Goal: Task Accomplishment & Management: Manage account settings

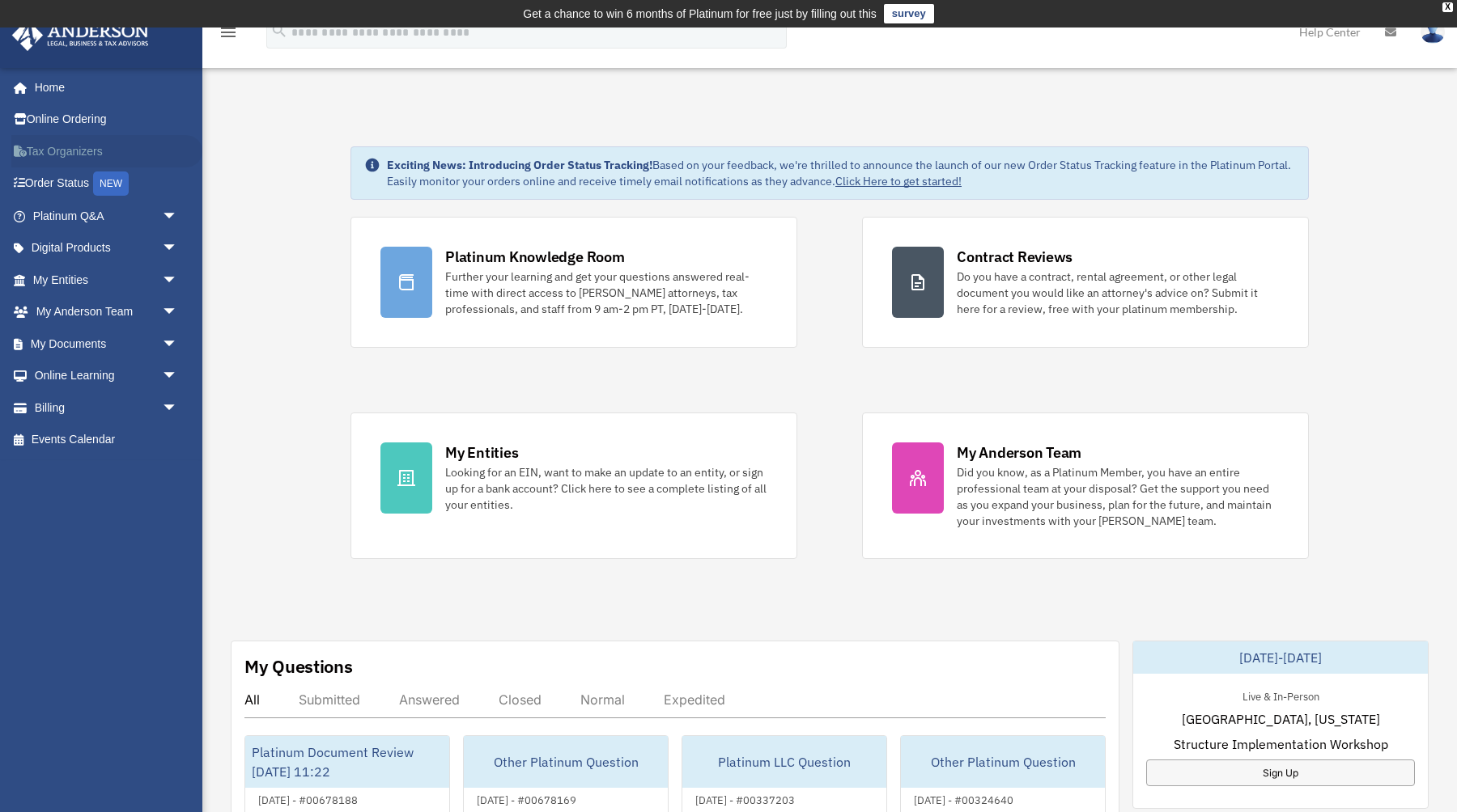
click at [91, 147] on link "Tax Organizers" at bounding box center [106, 151] width 191 height 32
click at [75, 352] on link "My Documents arrow_drop_down" at bounding box center [106, 343] width 191 height 32
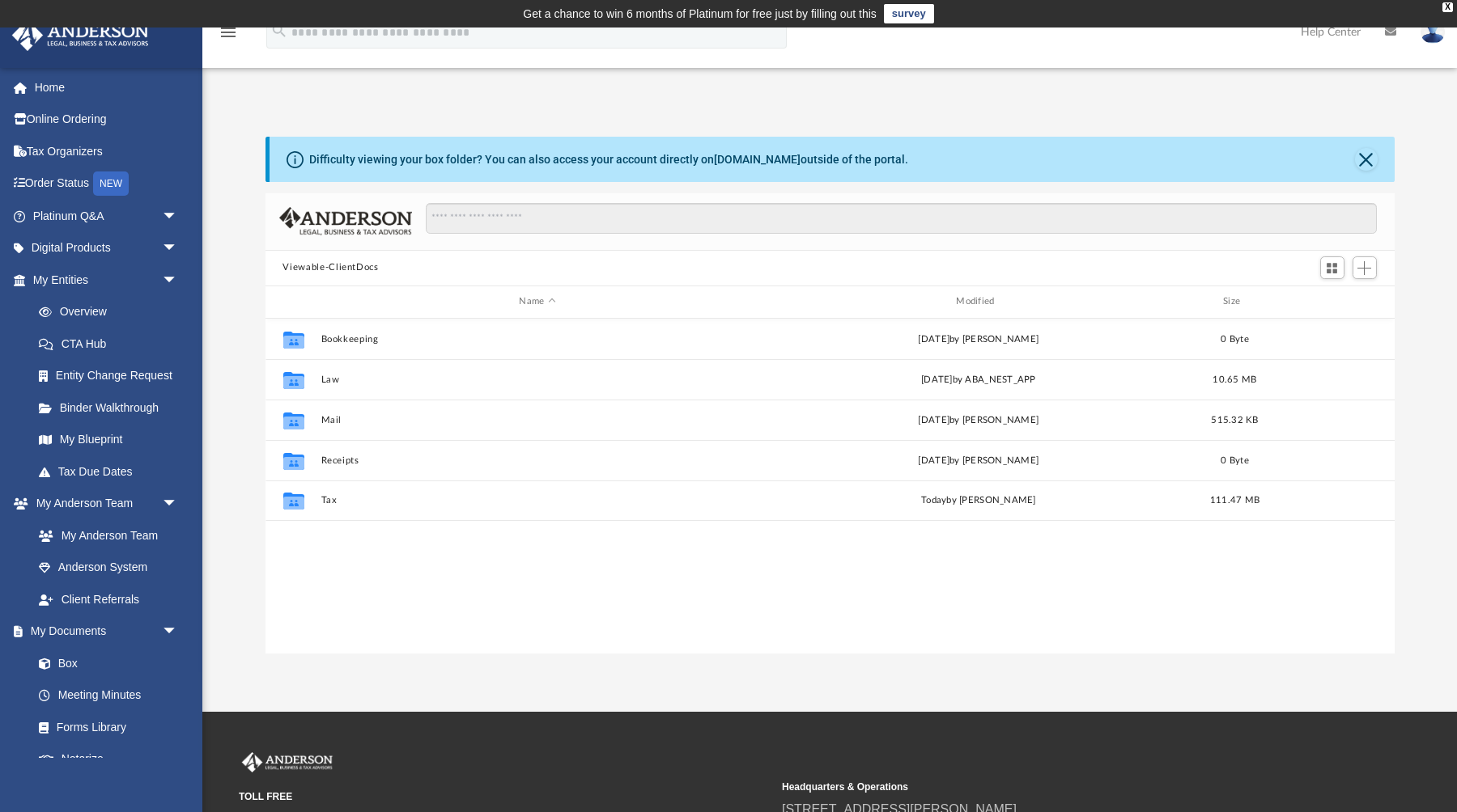
scroll to position [368, 1129]
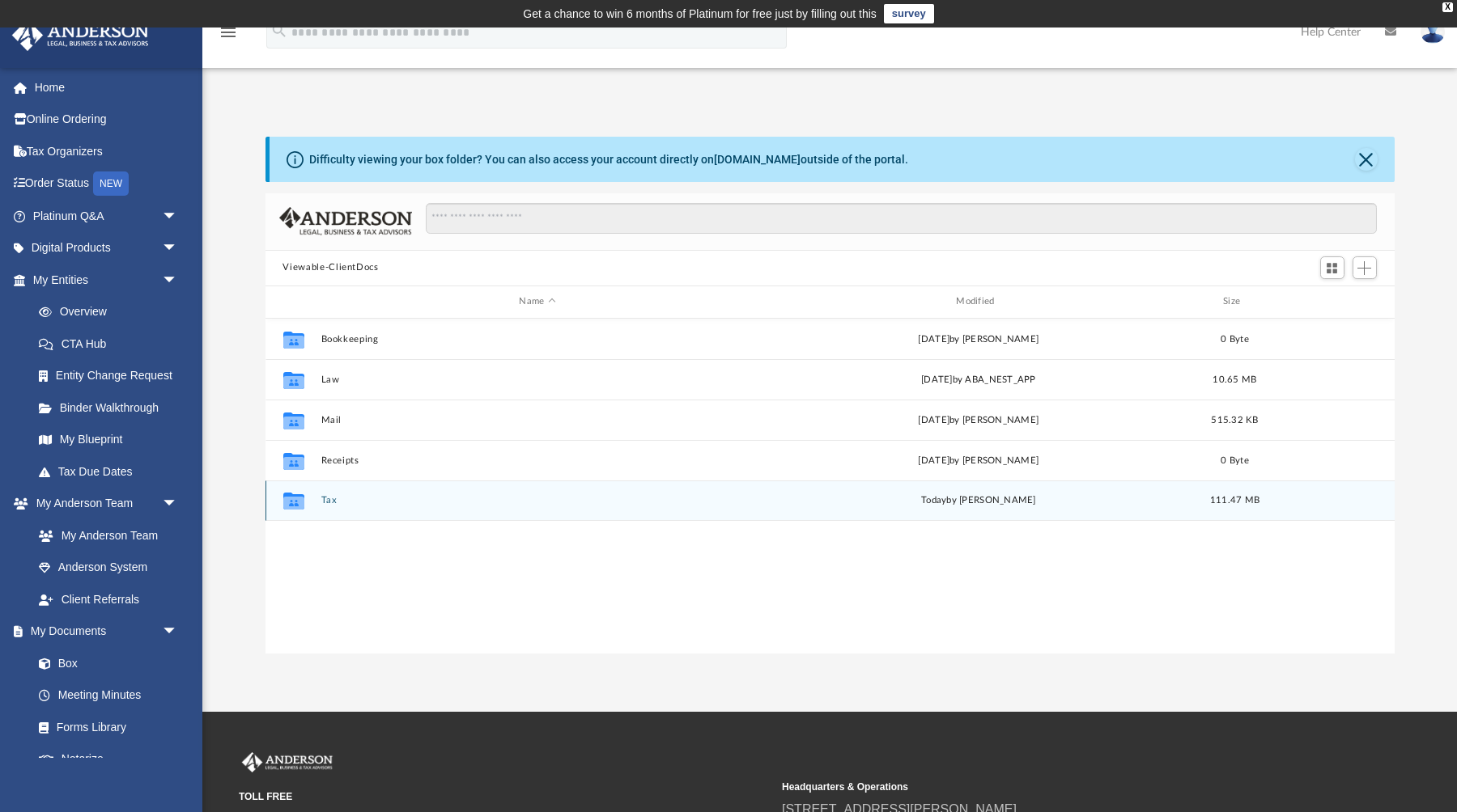
click at [324, 504] on button "Tax" at bounding box center [537, 501] width 434 height 11
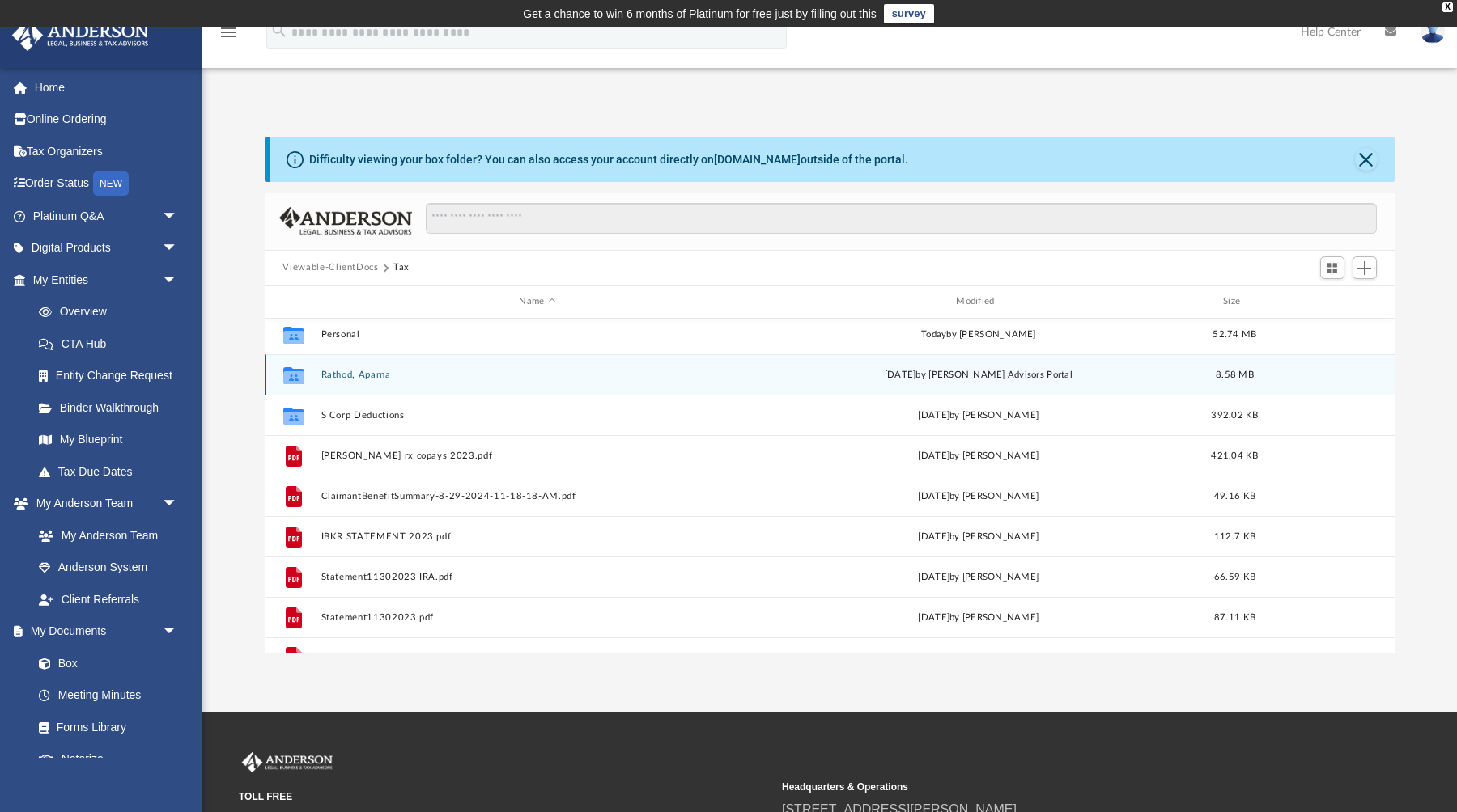
scroll to position [150, 0]
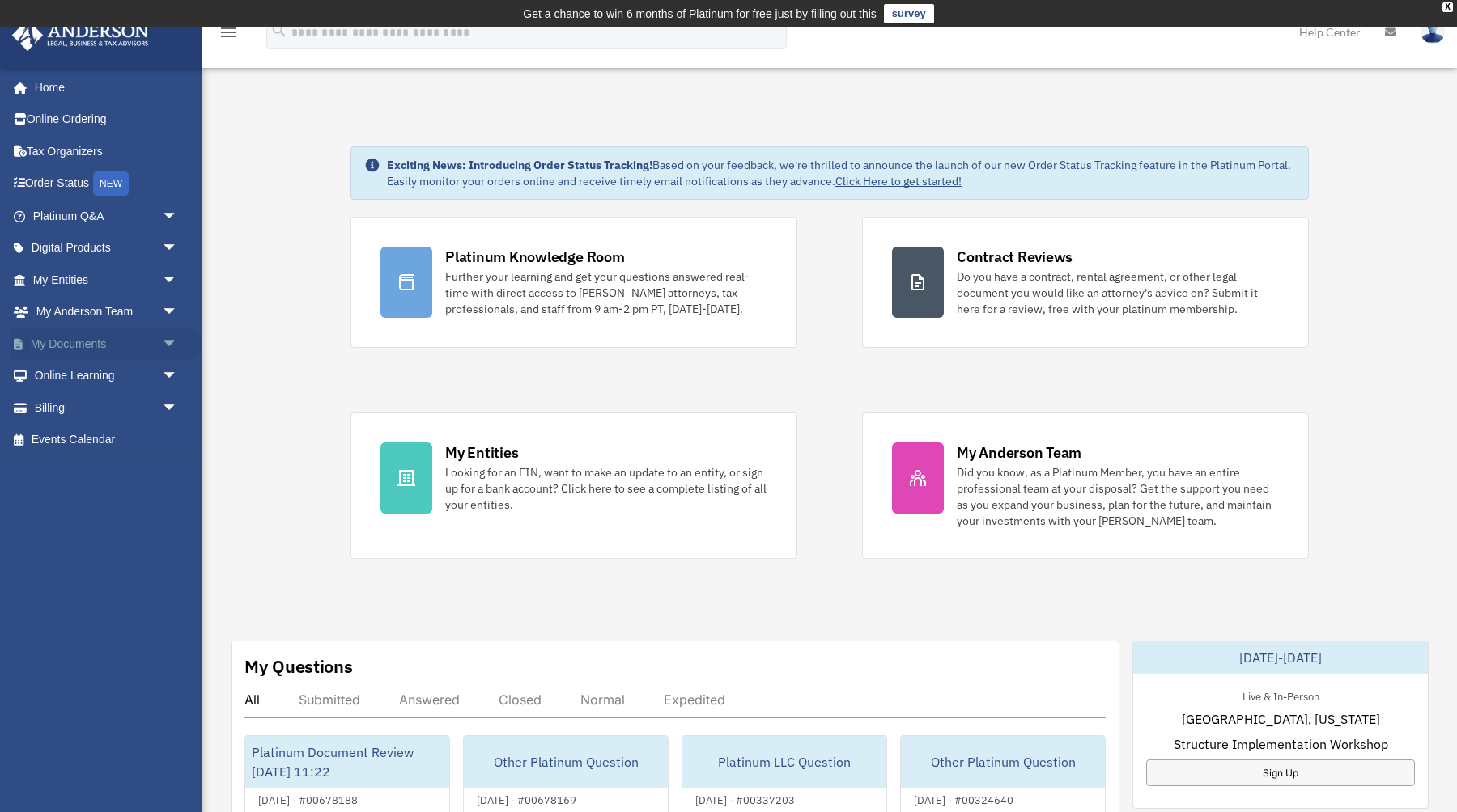
click at [65, 347] on link "My Documents arrow_drop_down" at bounding box center [106, 343] width 191 height 32
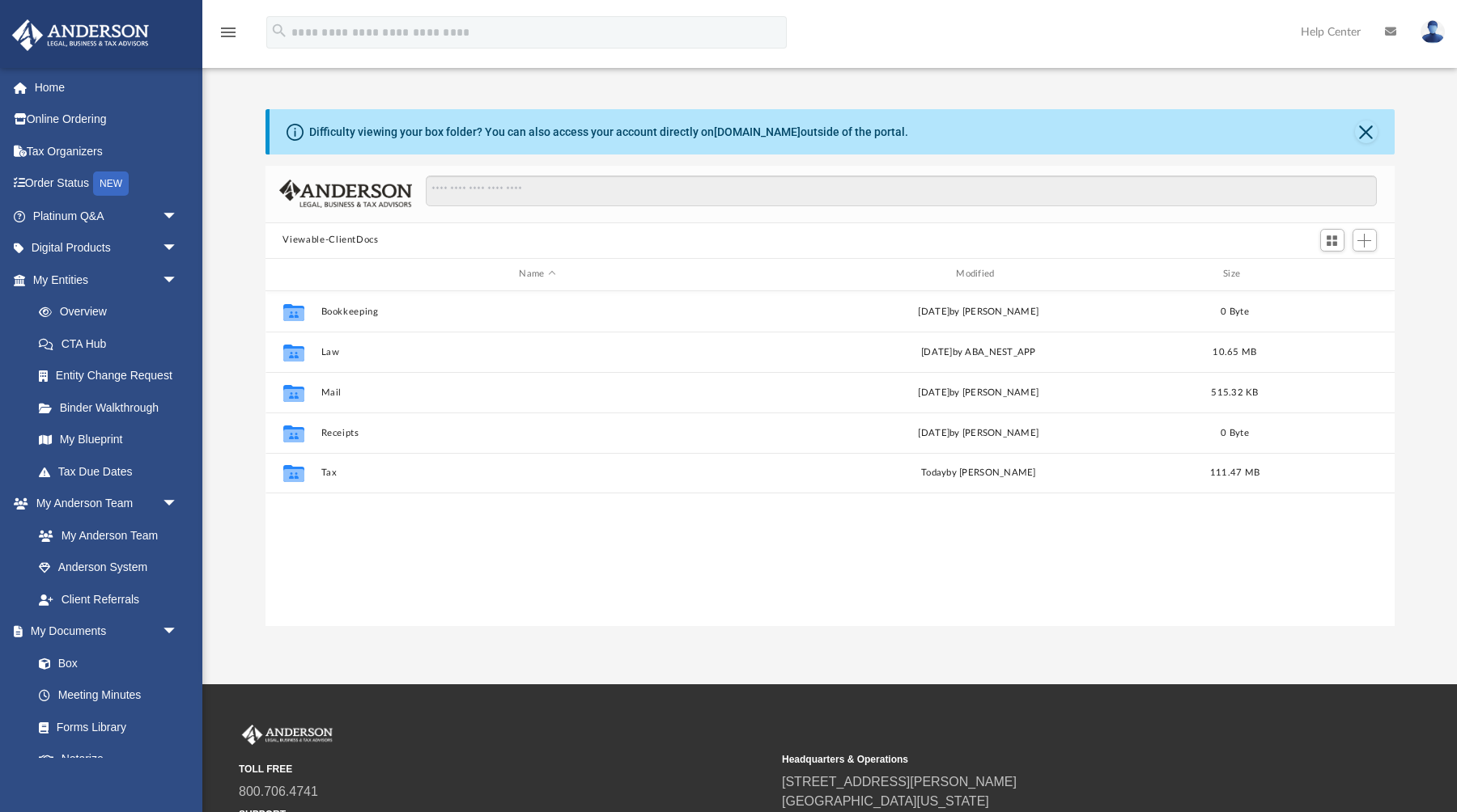
scroll to position [368, 1129]
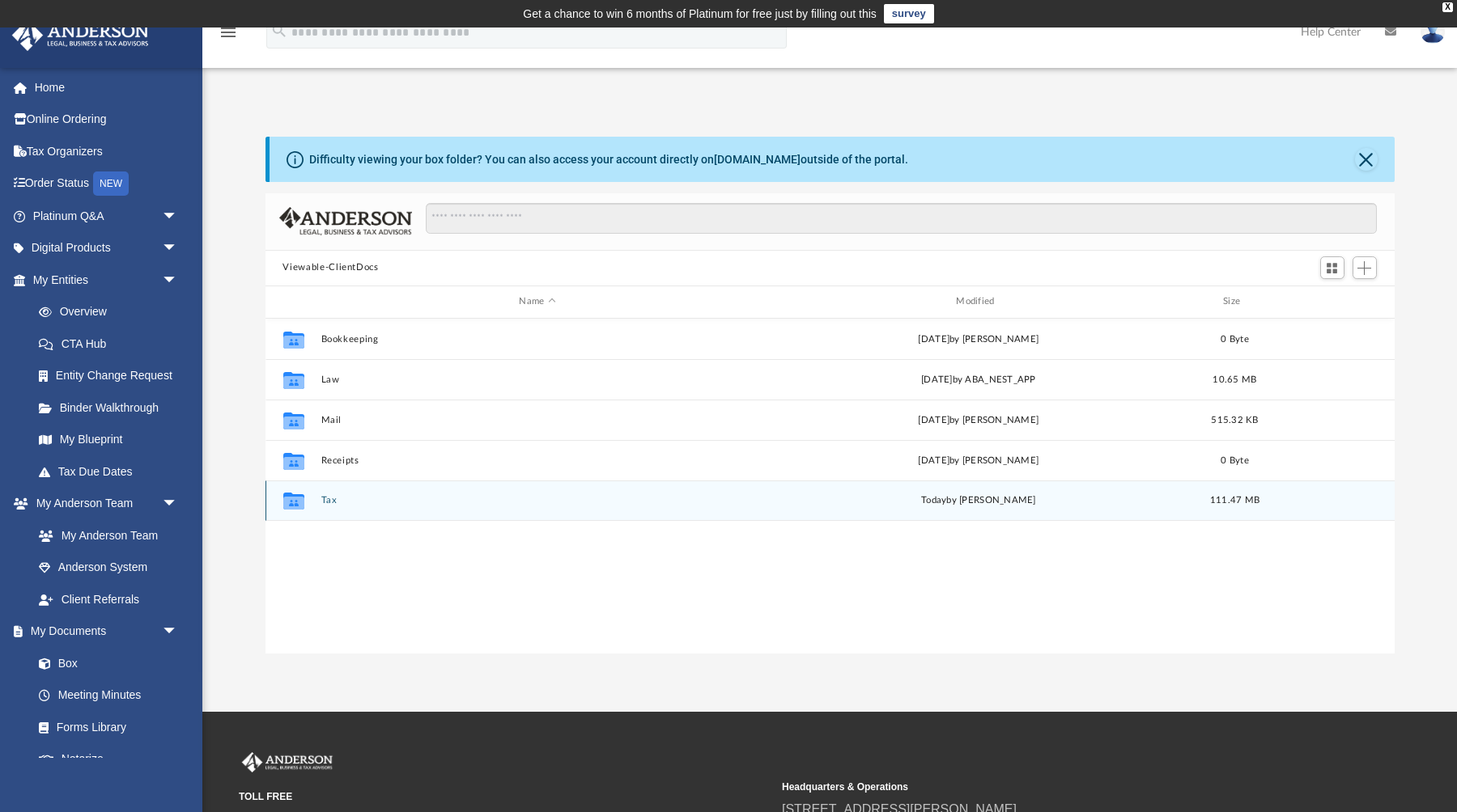
click at [322, 500] on button "Tax" at bounding box center [537, 501] width 434 height 11
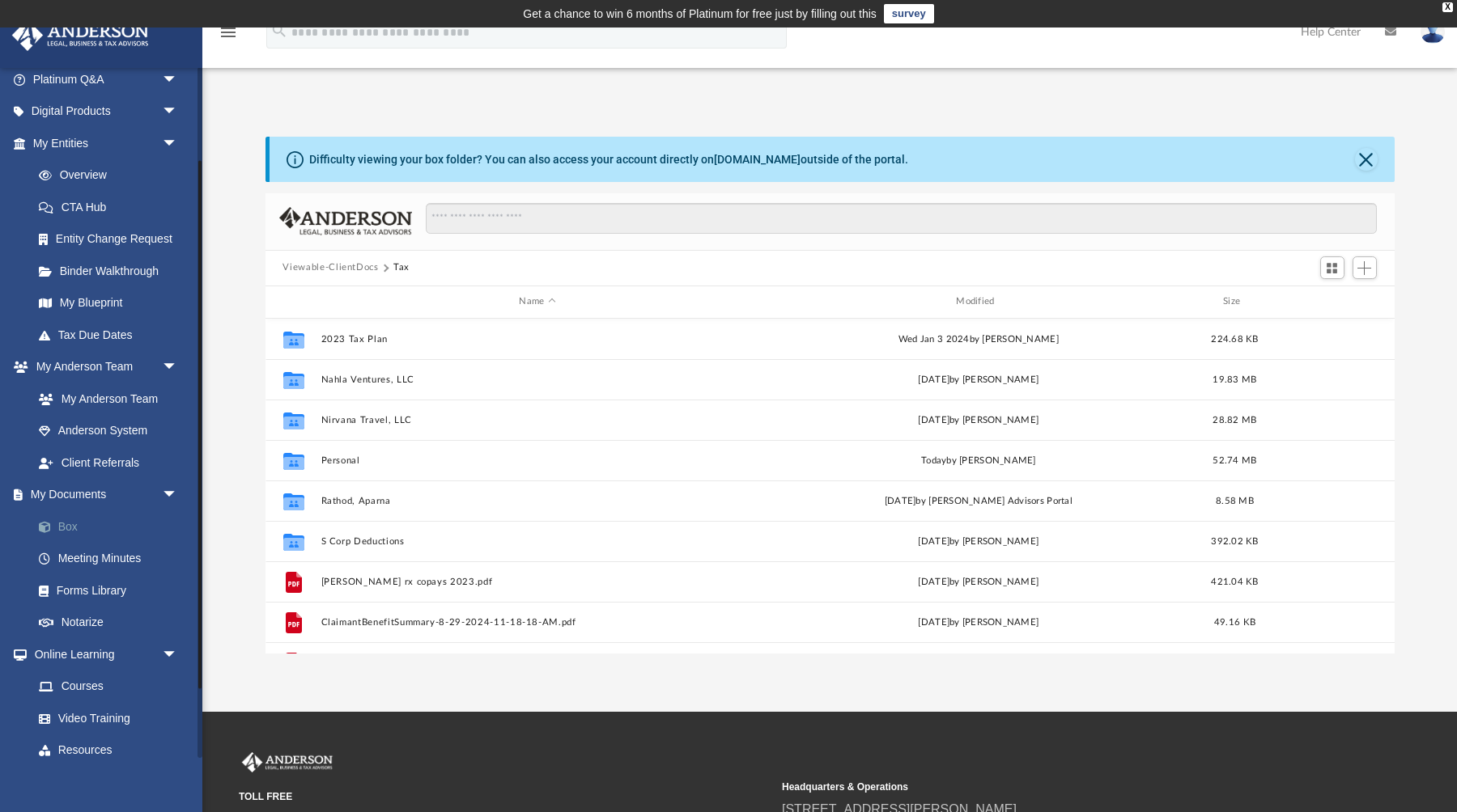
scroll to position [161, 0]
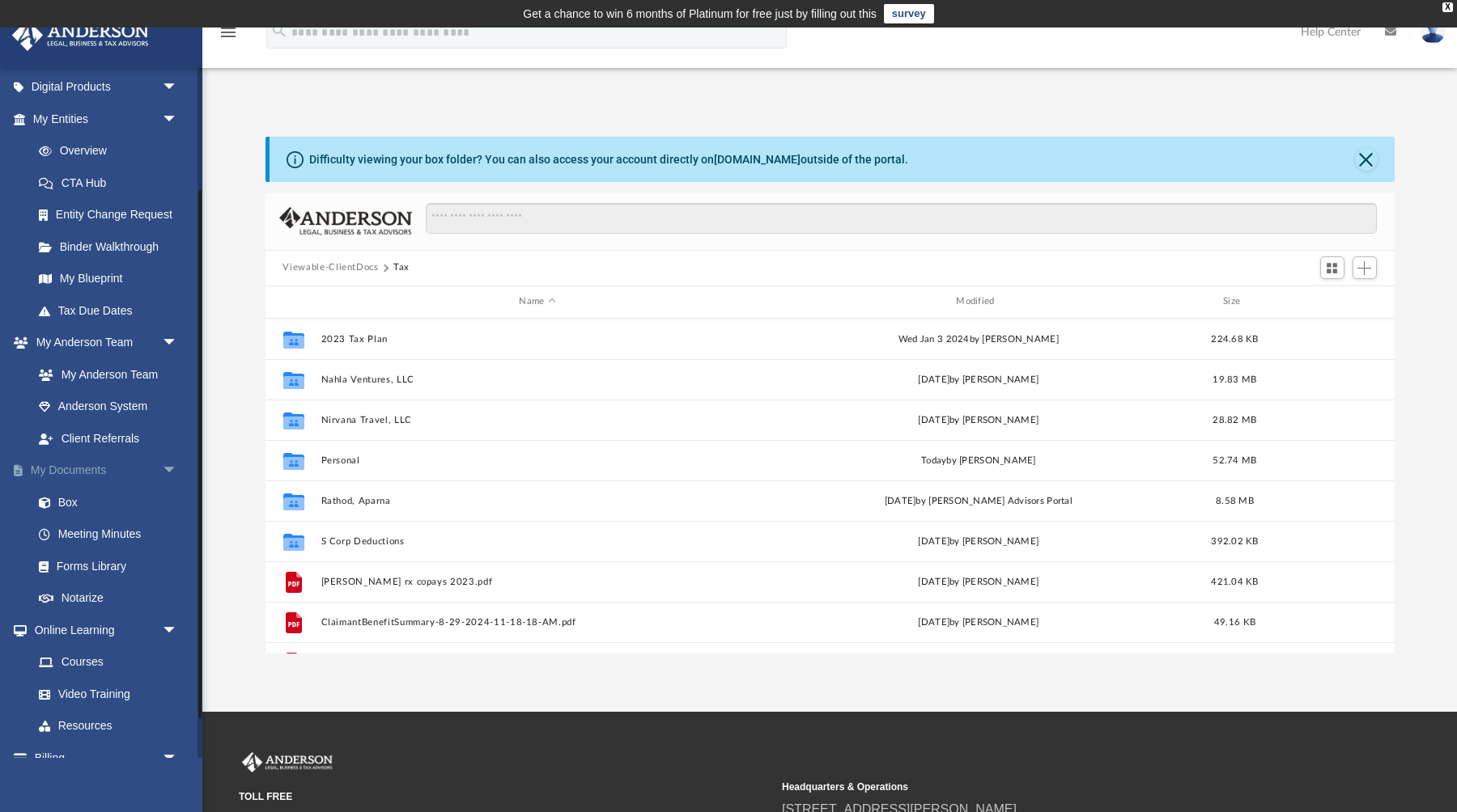
click at [58, 466] on link "My Documents arrow_drop_down" at bounding box center [106, 470] width 191 height 32
click at [56, 470] on link "My Documents arrow_drop_down" at bounding box center [106, 470] width 191 height 32
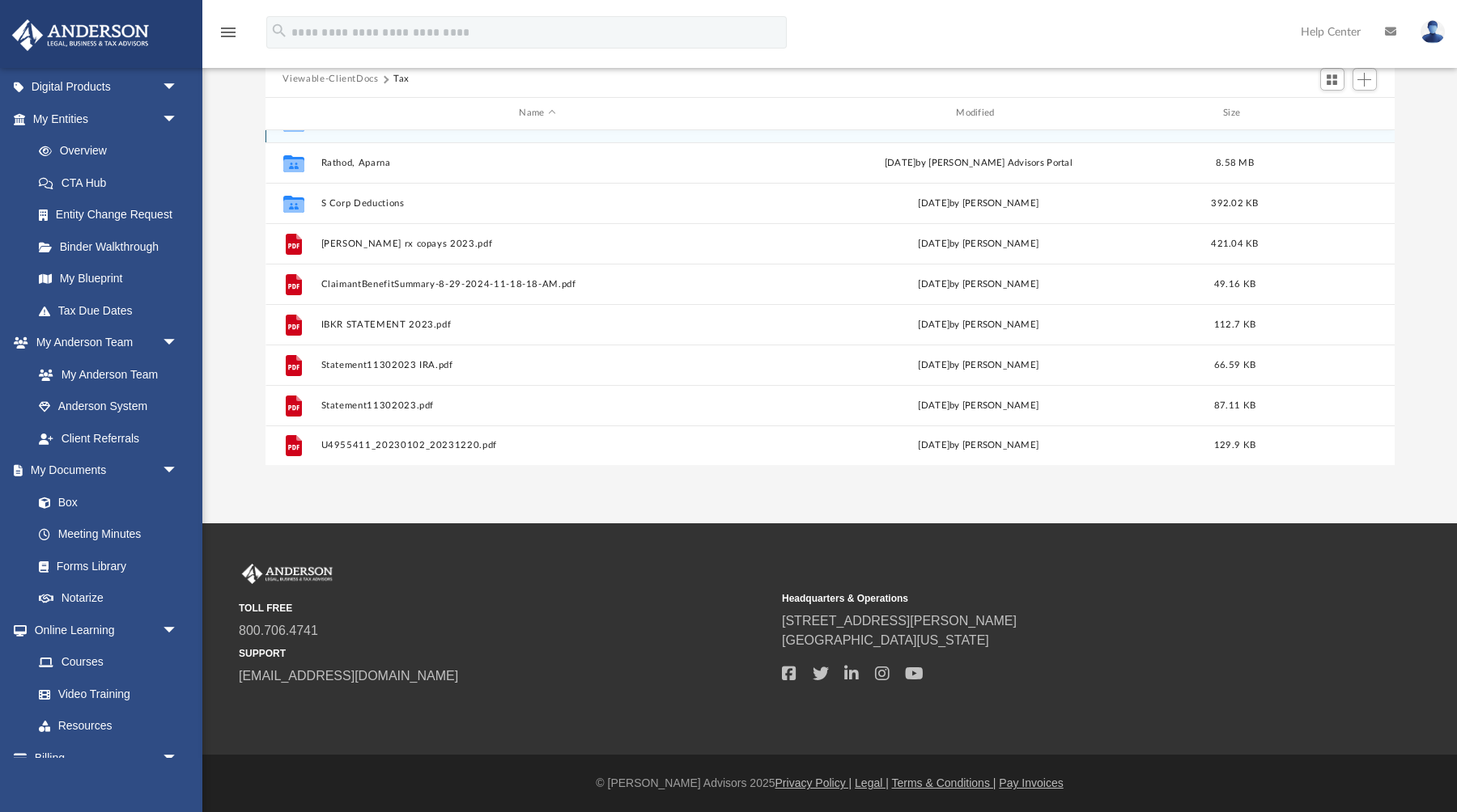
scroll to position [0, 0]
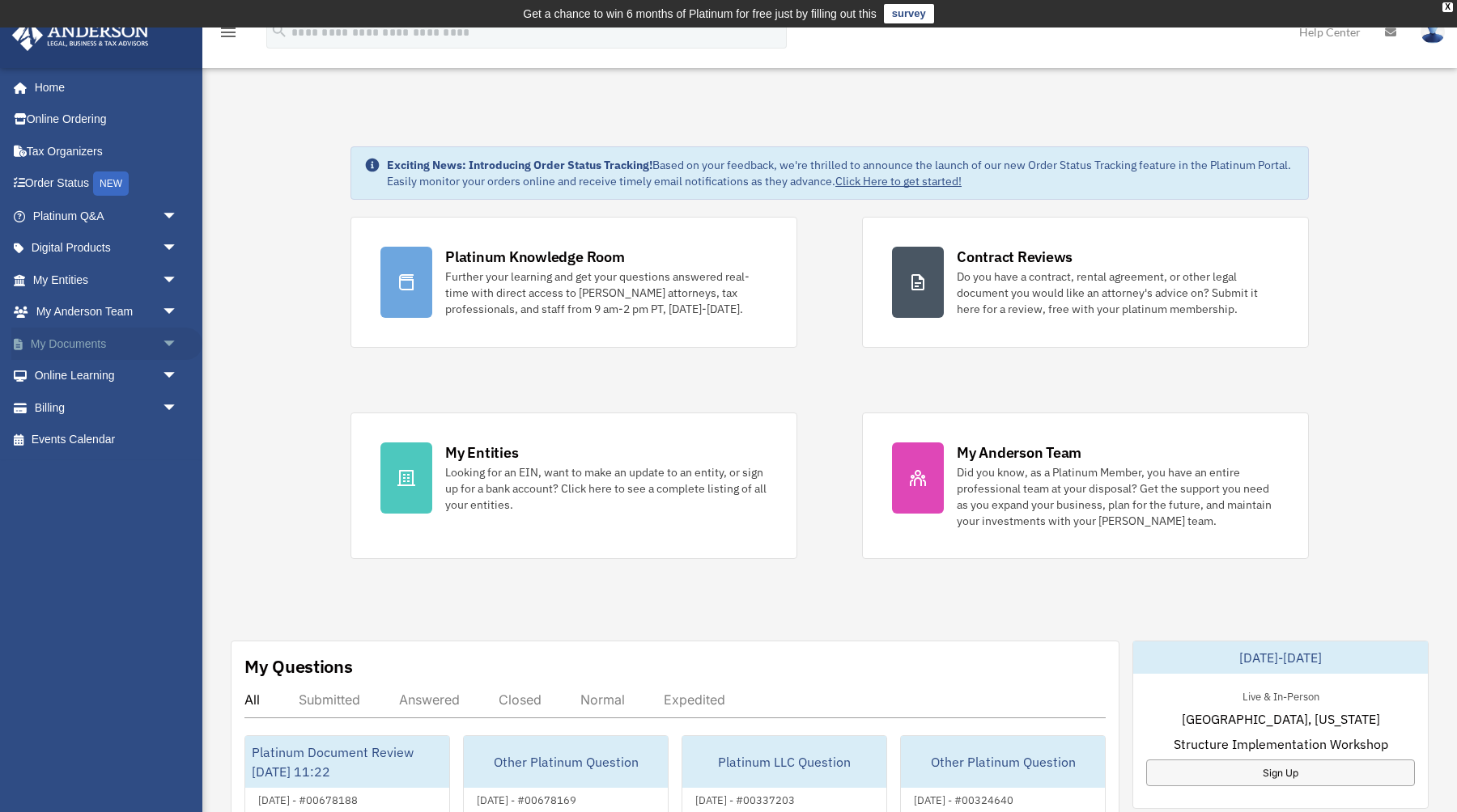
click at [48, 341] on link "My Documents arrow_drop_down" at bounding box center [106, 343] width 191 height 32
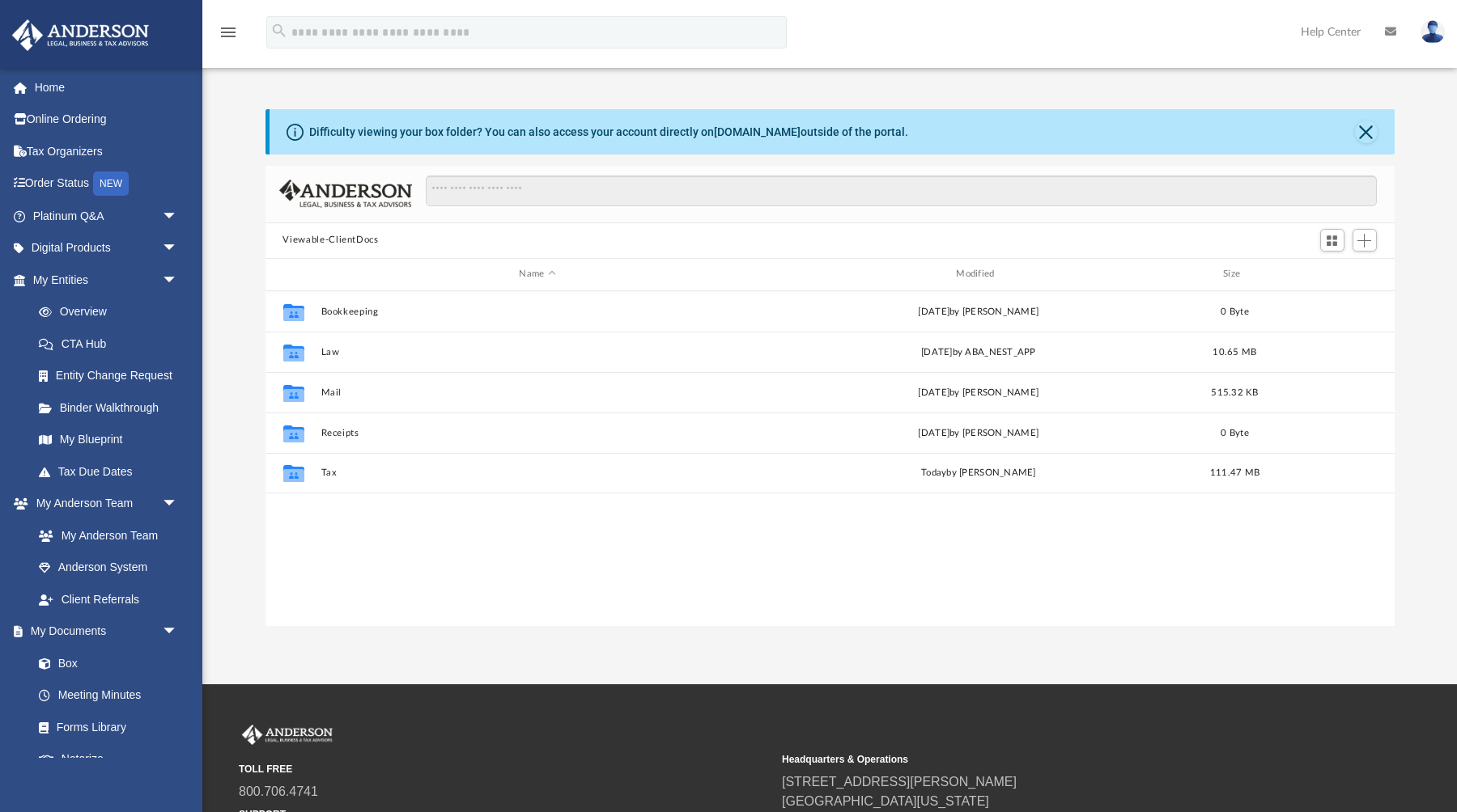
scroll to position [368, 1129]
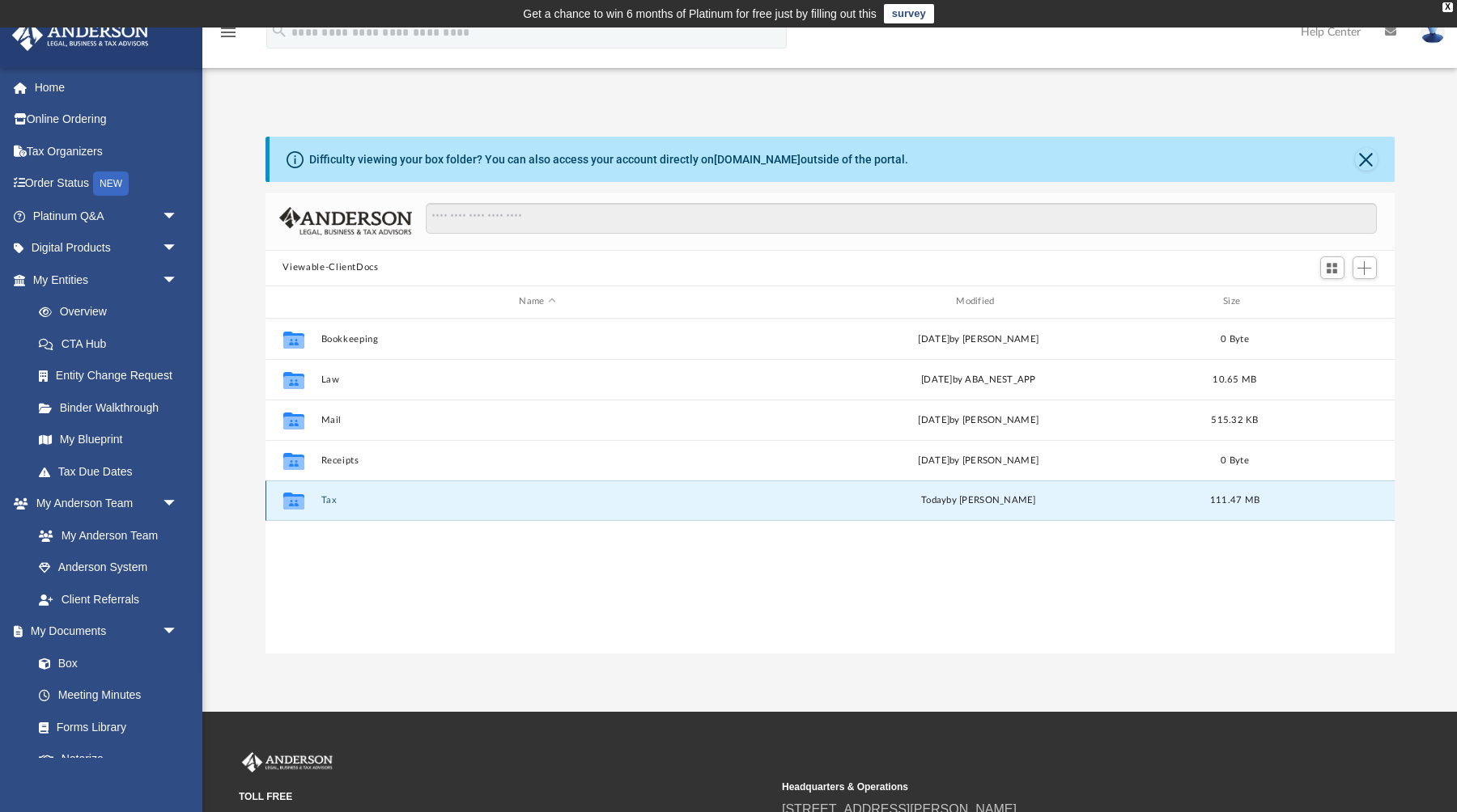
click at [332, 497] on button "Tax" at bounding box center [537, 501] width 434 height 11
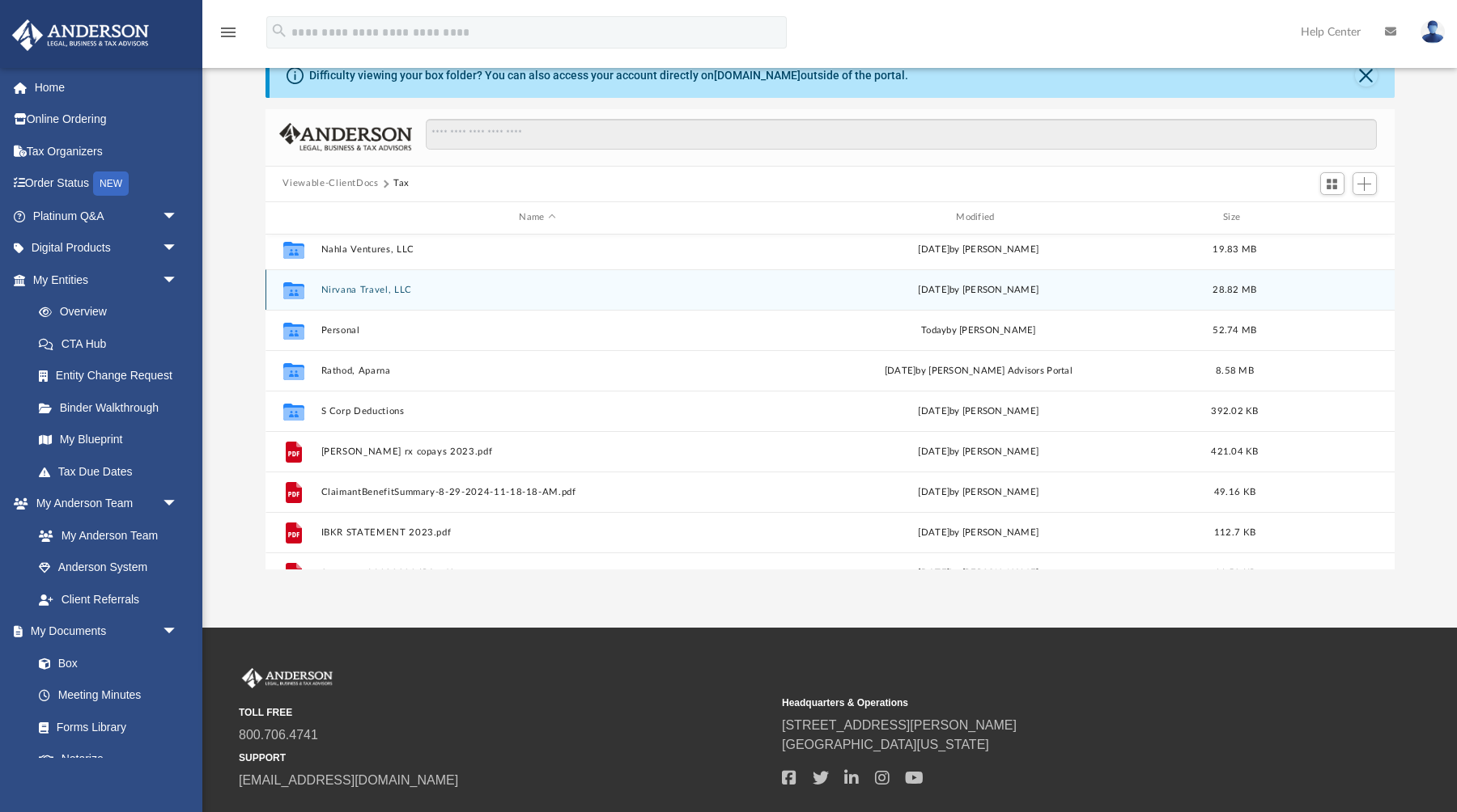
scroll to position [0, 0]
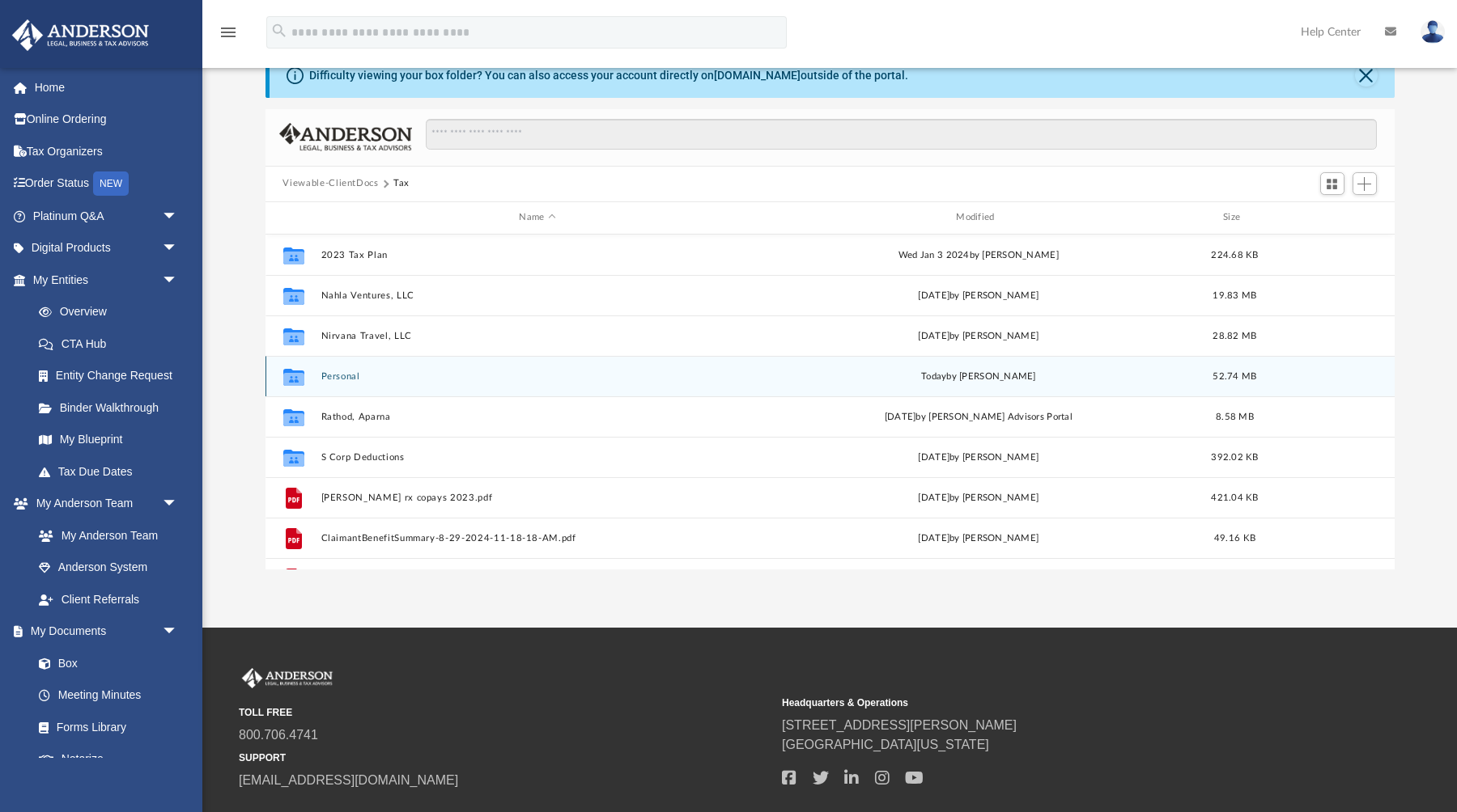
click at [340, 375] on button "Personal" at bounding box center [537, 376] width 434 height 11
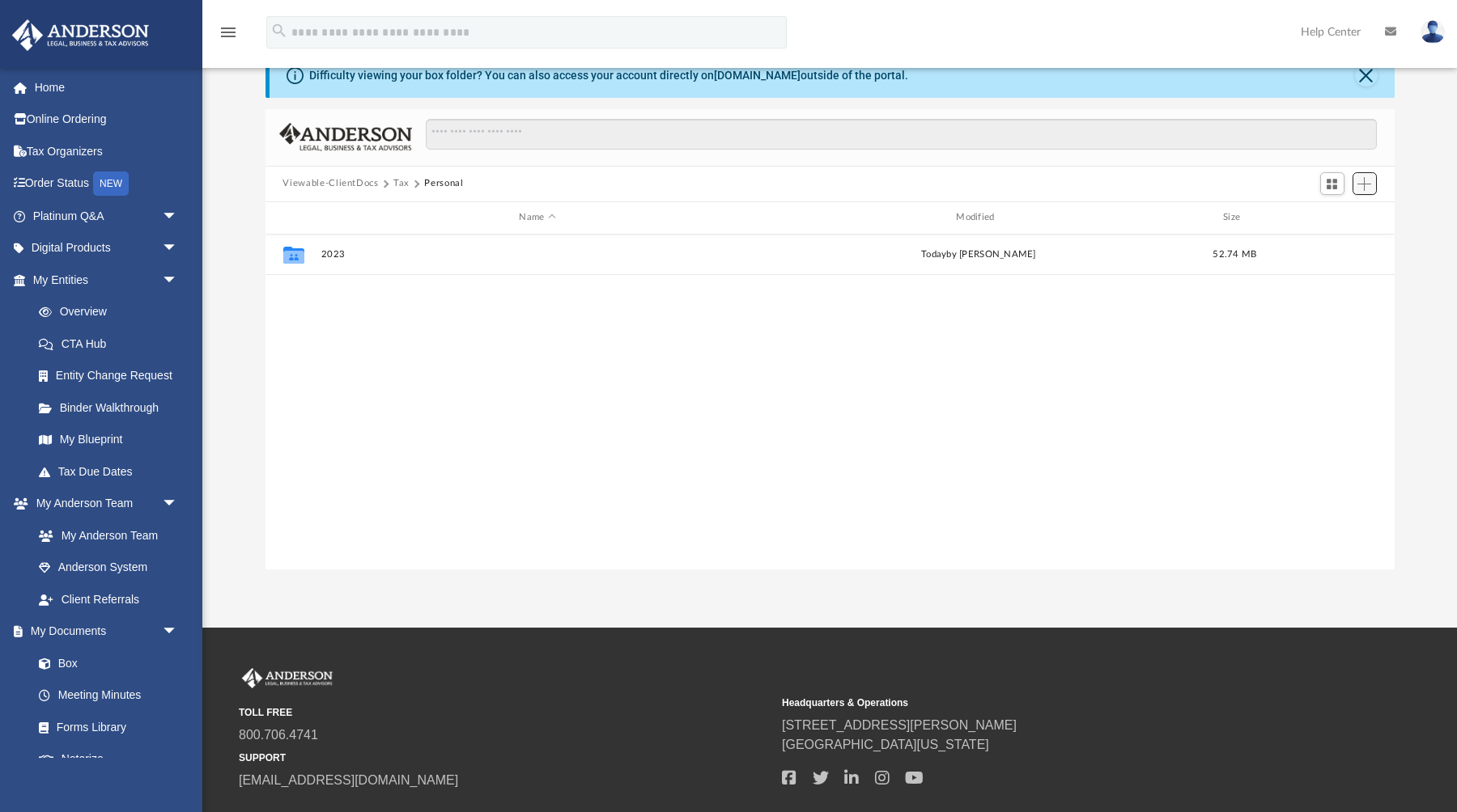
click at [1365, 185] on span "Add" at bounding box center [1364, 183] width 14 height 14
click at [1335, 221] on li "Upload" at bounding box center [1341, 215] width 52 height 17
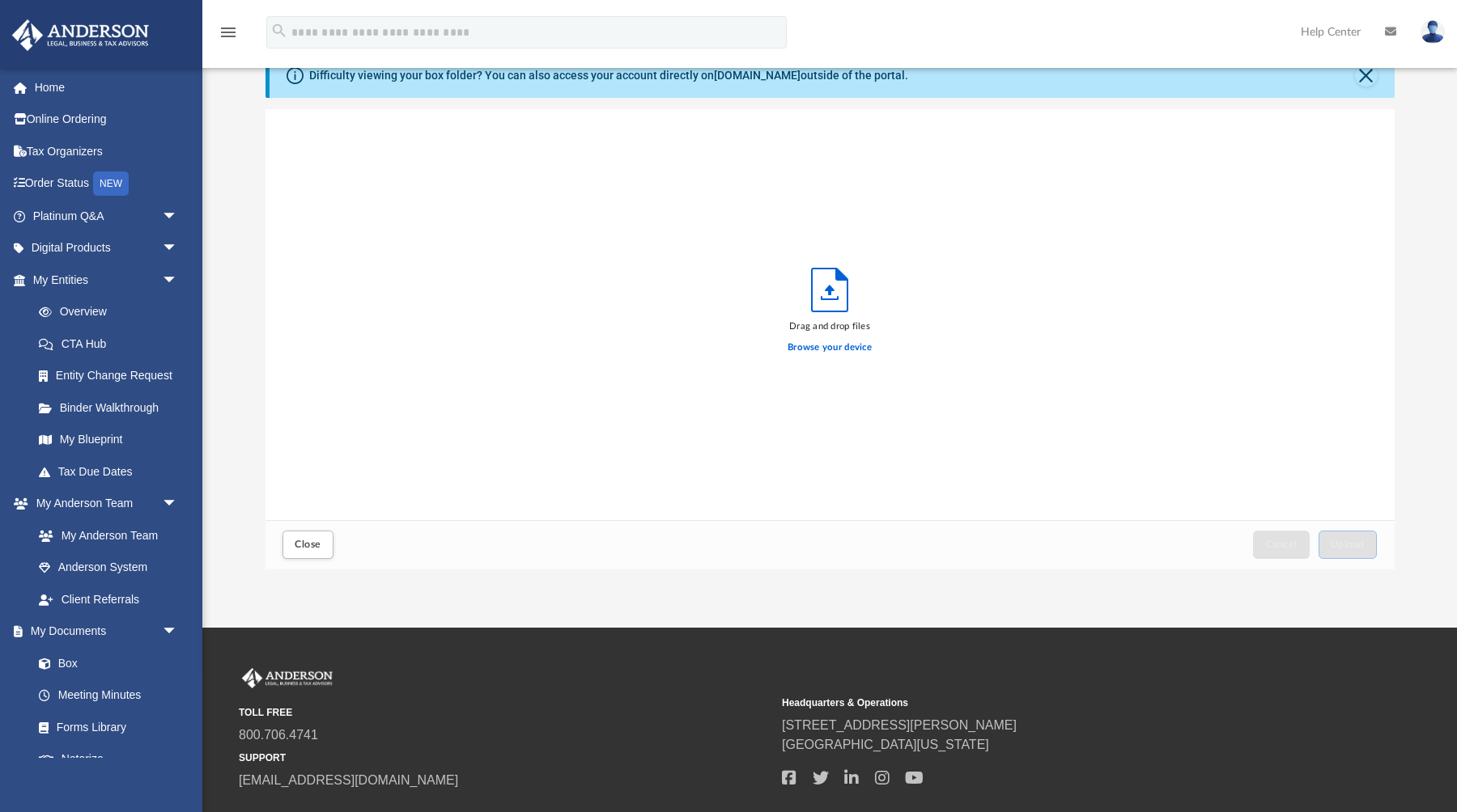
scroll to position [411, 1129]
click at [848, 348] on label "Browse your device" at bounding box center [830, 348] width 84 height 15
click at [0, 0] on input "Browse your device" at bounding box center [0, 0] width 0 height 0
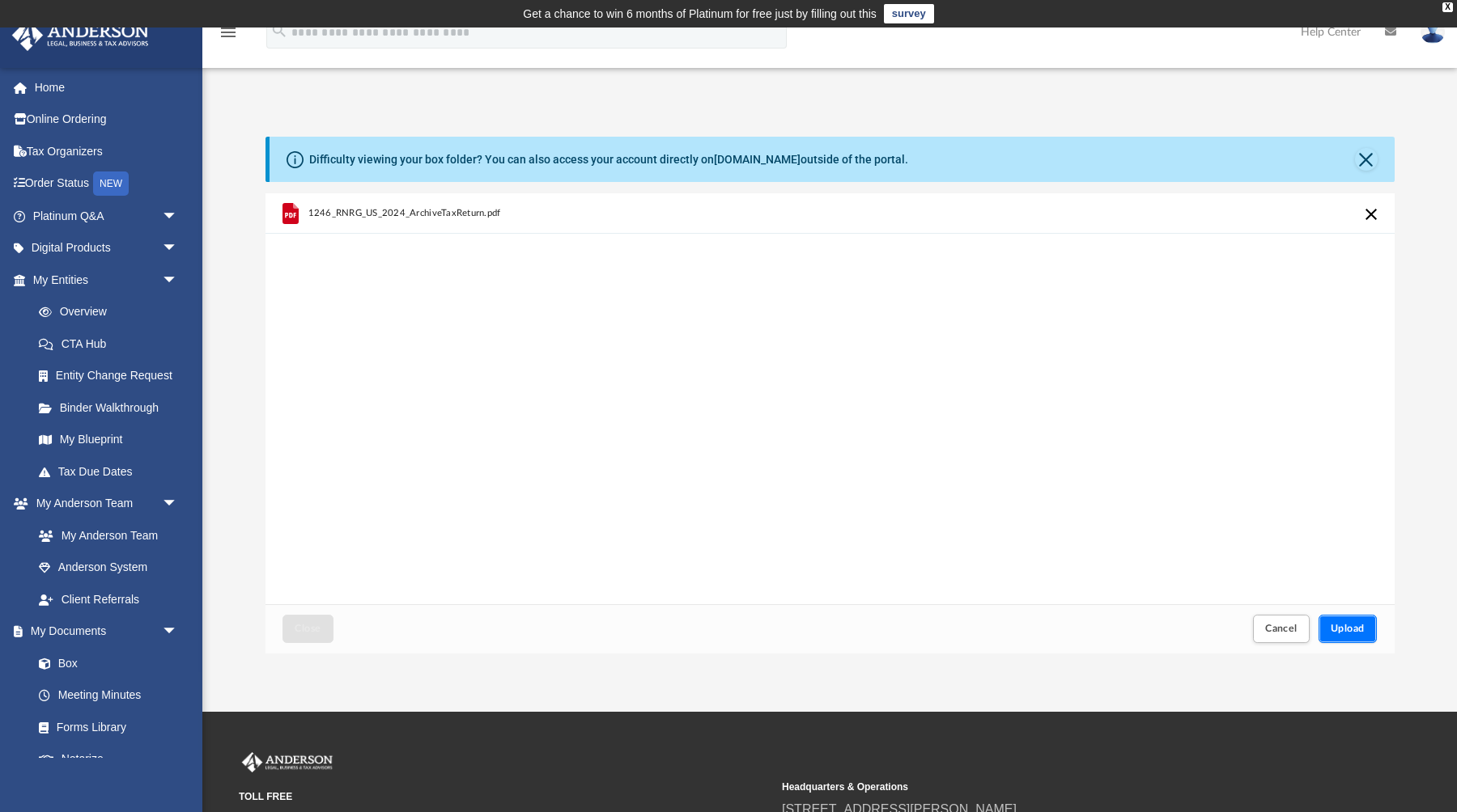
click at [1360, 626] on span "Upload" at bounding box center [1347, 629] width 34 height 10
click at [833, 432] on label "Select More Files" at bounding box center [829, 430] width 74 height 15
click at [0, 0] on input "Select More Files" at bounding box center [0, 0] width 0 height 0
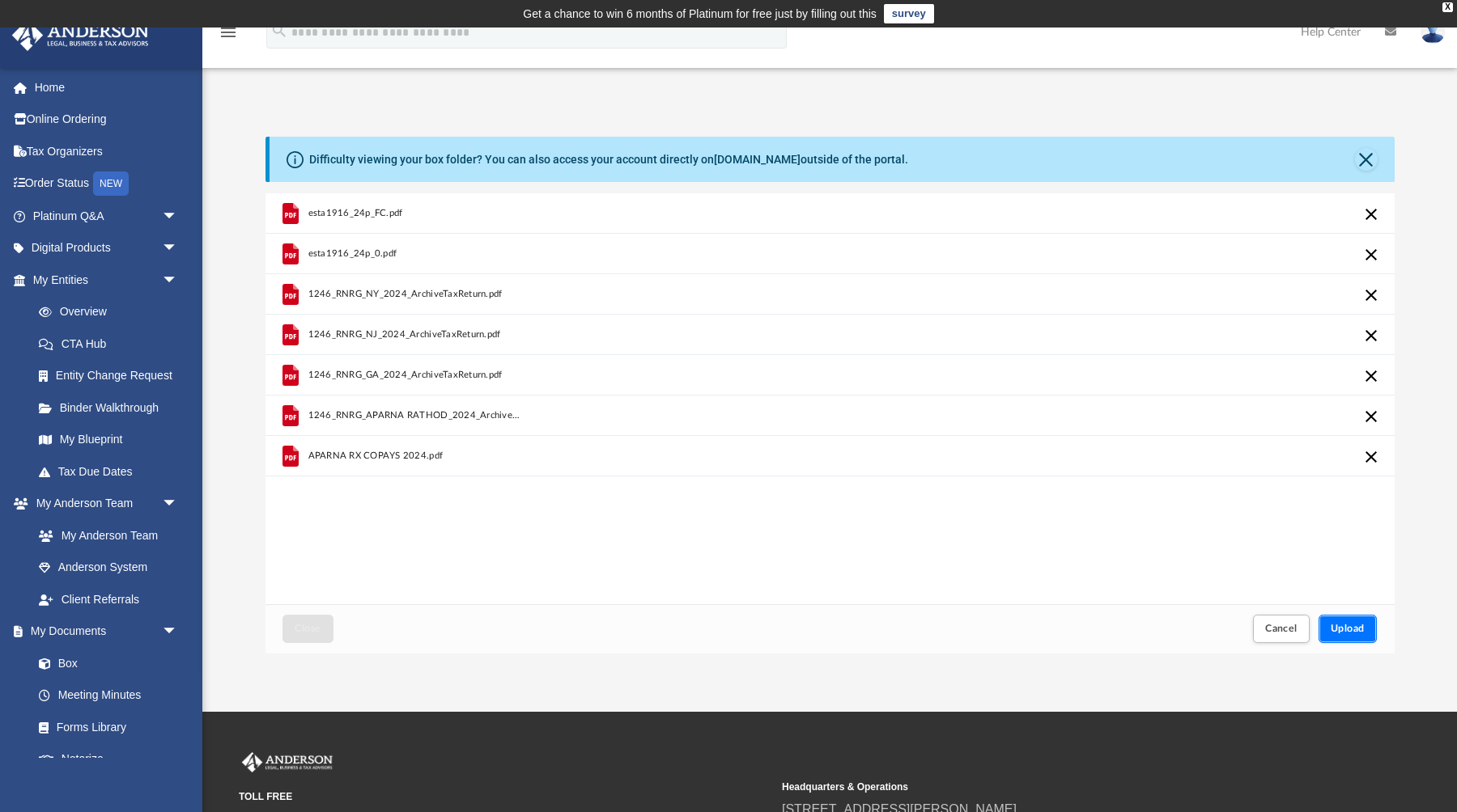
click at [1368, 629] on button "Upload" at bounding box center [1348, 629] width 58 height 28
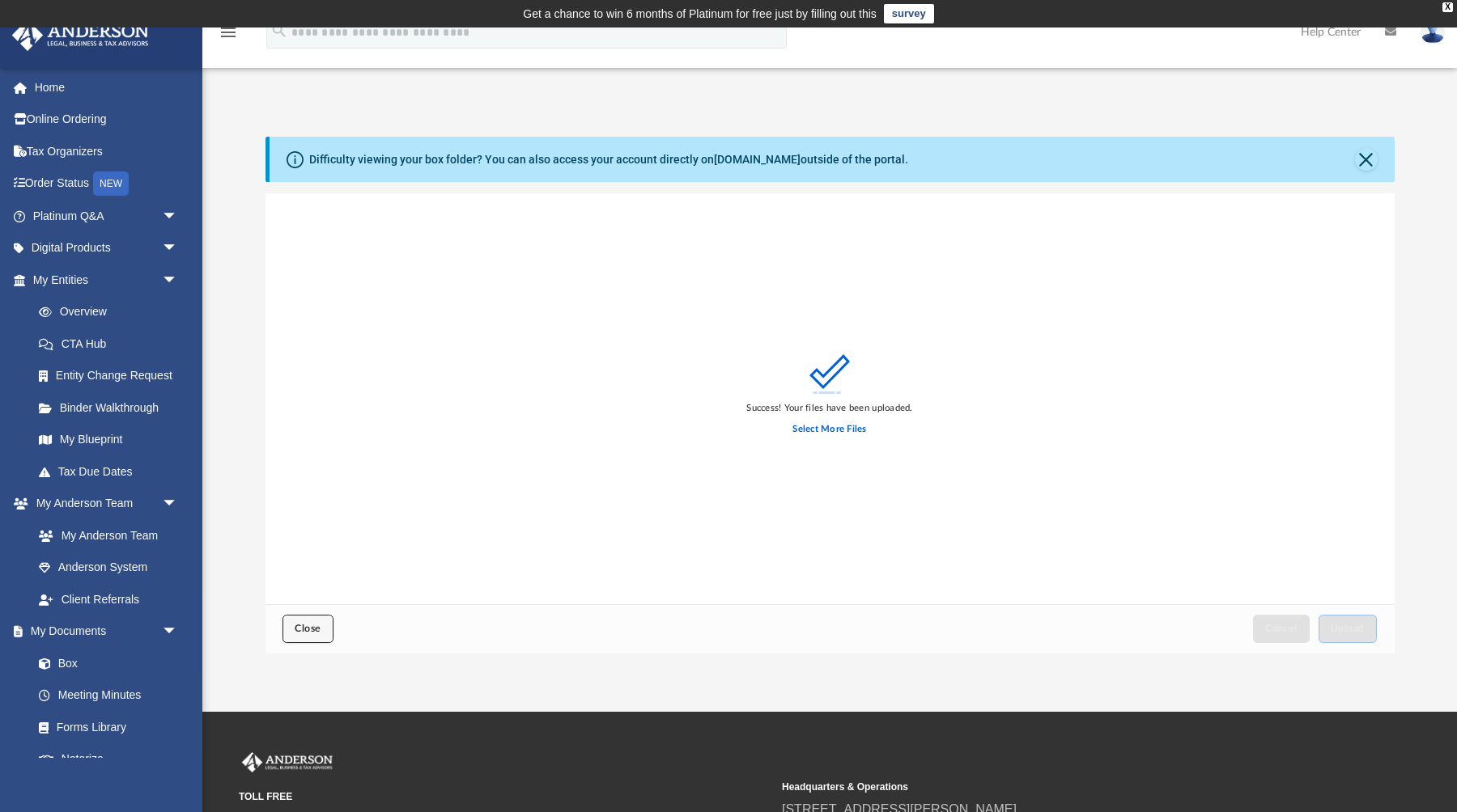
click at [307, 631] on span "Close" at bounding box center [308, 629] width 26 height 10
